Goal: Transaction & Acquisition: Download file/media

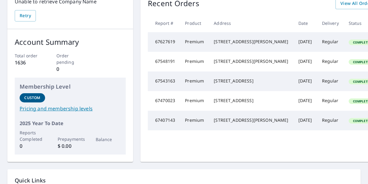
scroll to position [71, 0]
click at [251, 5] on span "View All Orders" at bounding box center [357, 4] width 34 height 8
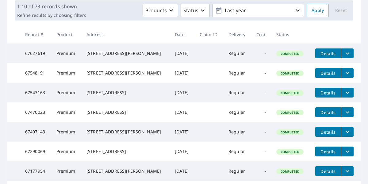
scroll to position [222, 0]
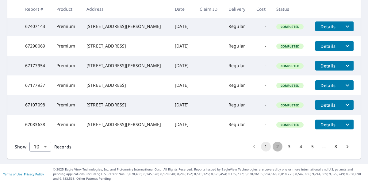
click at [251, 147] on button "2" at bounding box center [277, 147] width 10 height 10
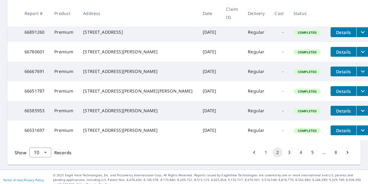
scroll to position [200, 0]
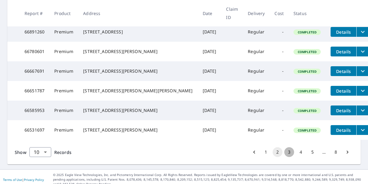
click at [251, 157] on button "3" at bounding box center [289, 152] width 10 height 10
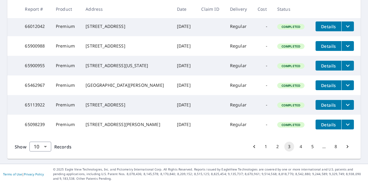
scroll to position [222, 0]
click at [251, 146] on button "2" at bounding box center [277, 147] width 10 height 10
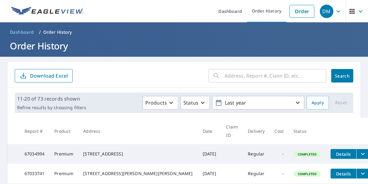
click at [230, 80] on input "text" at bounding box center [275, 75] width 102 height 17
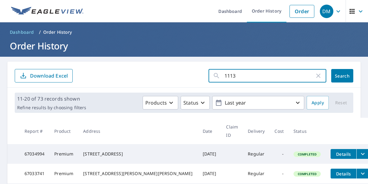
type input "1113"
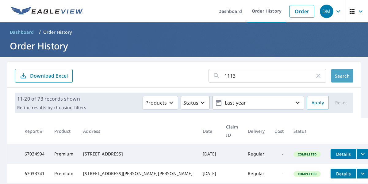
click at [251, 72] on button "Search" at bounding box center [342, 75] width 22 height 13
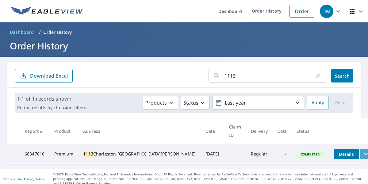
click at [251, 150] on icon "filesDropdownBtn-66347010" at bounding box center [365, 153] width 7 height 7
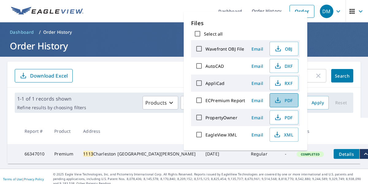
click at [251, 99] on span "PDF" at bounding box center [283, 99] width 20 height 7
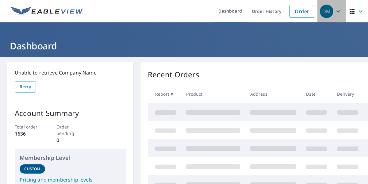
click at [334, 11] on icon "button" at bounding box center [337, 11] width 7 height 7
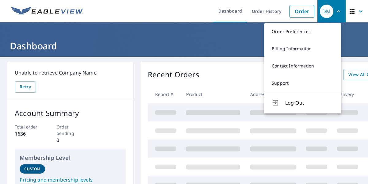
click at [336, 11] on icon "button" at bounding box center [338, 11] width 4 height 2
